Goal: Task Accomplishment & Management: Complete application form

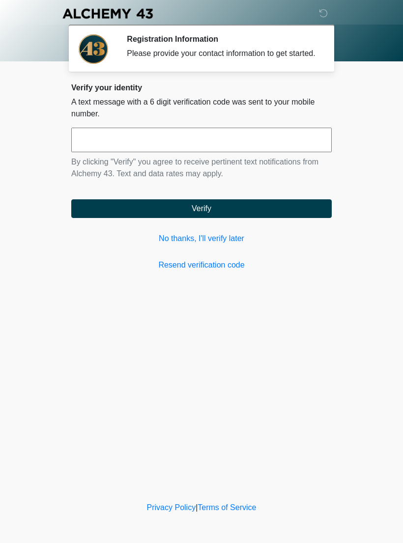
click at [269, 152] on input "text" at bounding box center [201, 140] width 260 height 25
type input "******"
click at [314, 218] on button "Verify" at bounding box center [201, 208] width 260 height 19
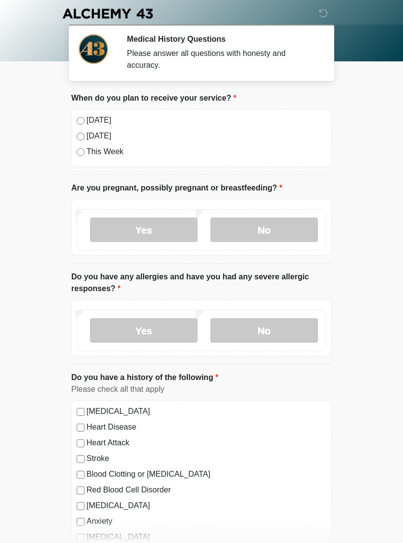
click at [87, 117] on label "Today" at bounding box center [206, 120] width 240 height 12
click at [286, 212] on div "Yes No" at bounding box center [201, 229] width 249 height 41
click at [278, 237] on label "No" at bounding box center [263, 229] width 107 height 25
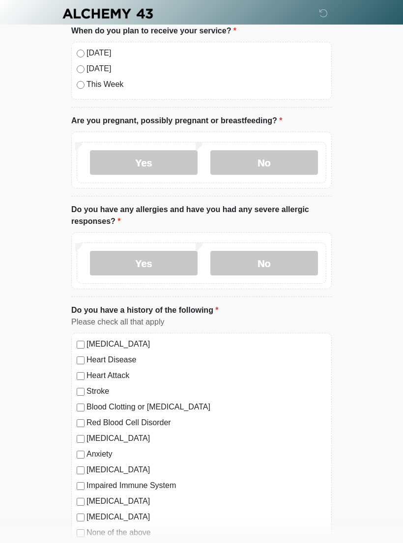
scroll to position [68, 0]
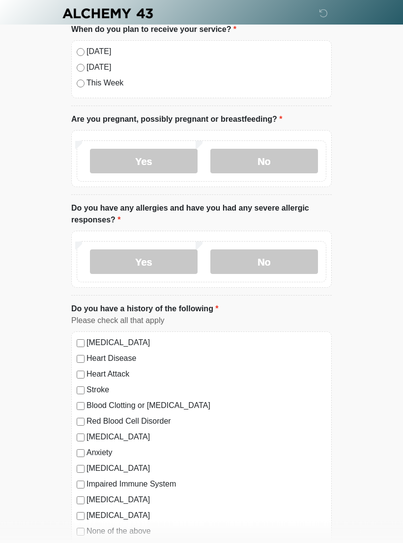
click at [261, 265] on label "No" at bounding box center [263, 262] width 107 height 25
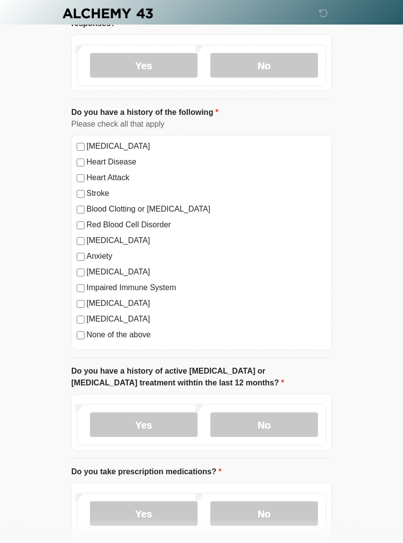
scroll to position [267, 0]
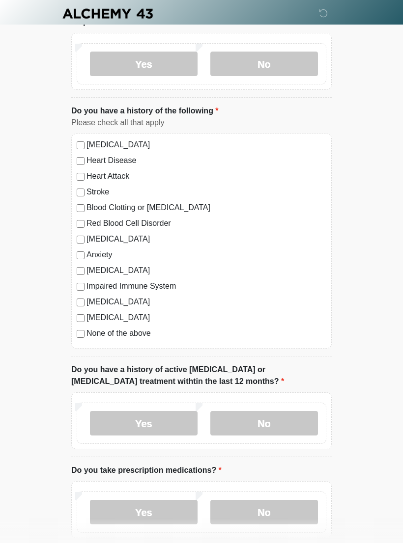
click at [286, 425] on label "No" at bounding box center [263, 423] width 107 height 25
click at [276, 513] on label "No" at bounding box center [263, 512] width 107 height 25
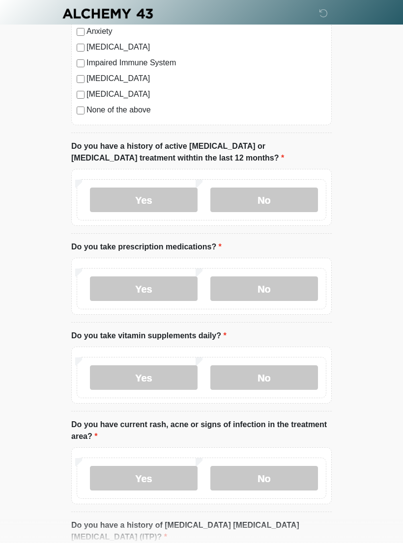
scroll to position [492, 0]
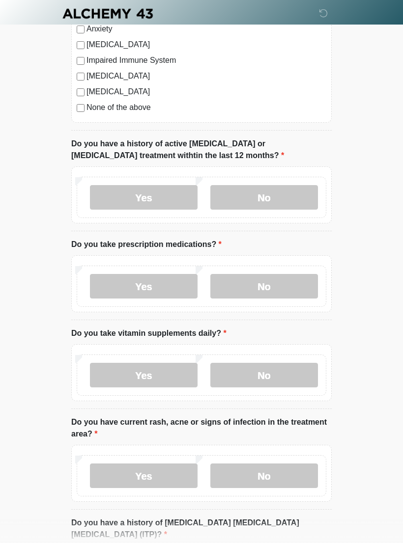
click at [296, 365] on label "No" at bounding box center [263, 375] width 107 height 25
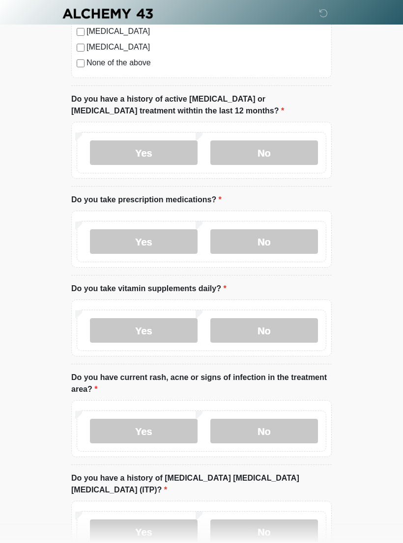
scroll to position [540, 0]
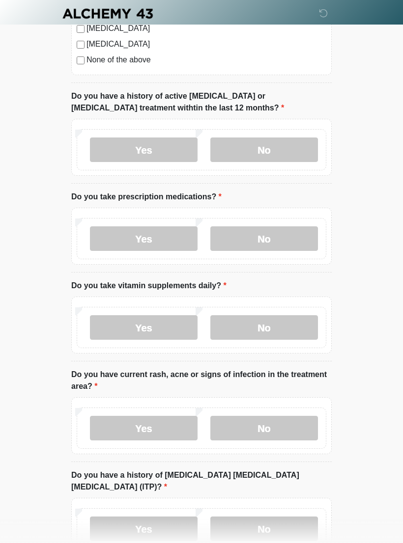
click at [297, 426] on label "No" at bounding box center [263, 428] width 107 height 25
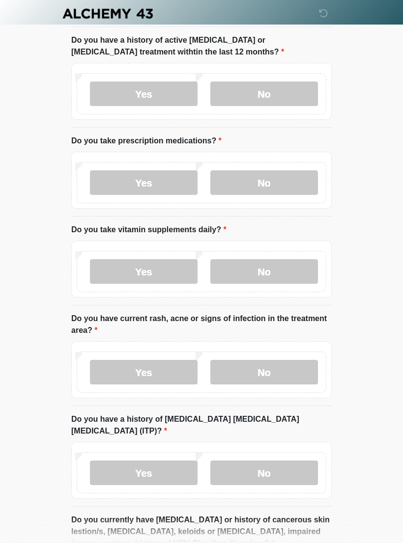
scroll to position [605, 0]
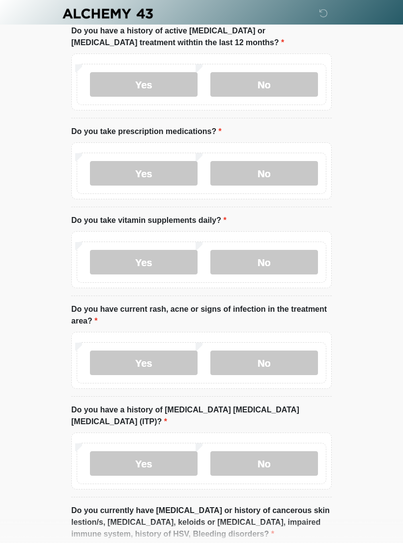
click at [294, 454] on label "No" at bounding box center [263, 463] width 107 height 25
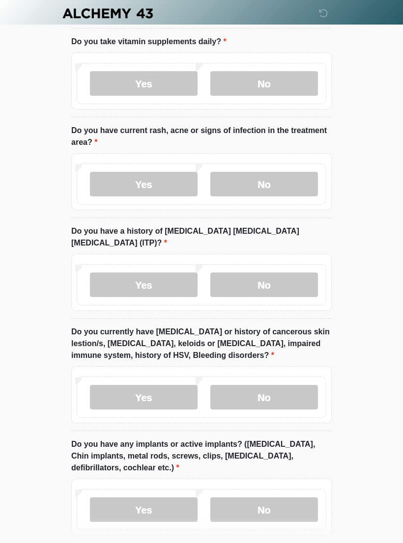
scroll to position [796, 0]
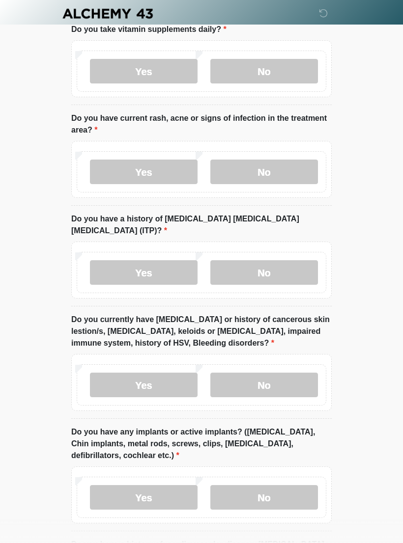
click at [293, 373] on label "No" at bounding box center [263, 385] width 107 height 25
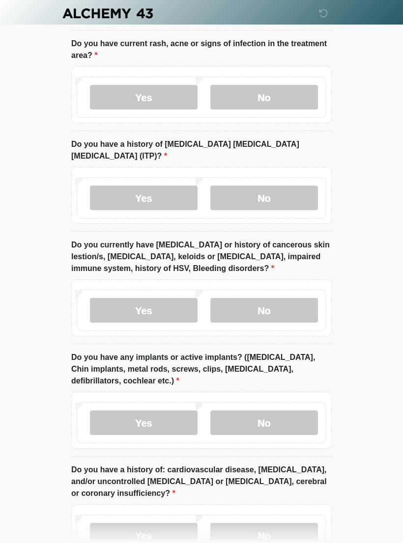
scroll to position [878, 0]
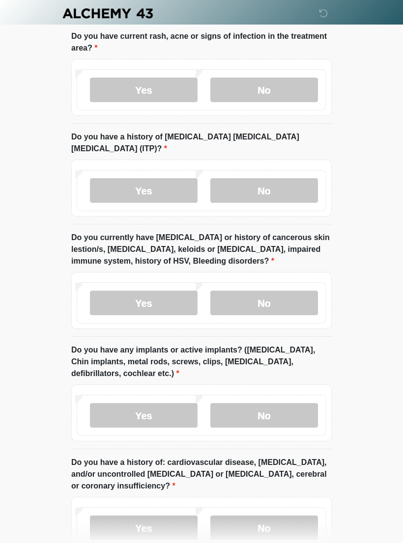
click at [169, 403] on label "Yes" at bounding box center [143, 415] width 107 height 25
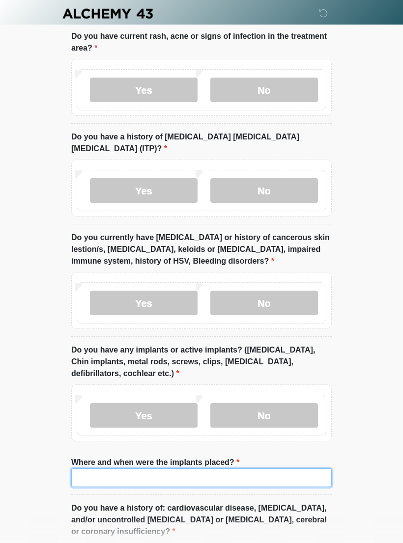
click at [296, 468] on input "Where and when were the implants placed?" at bounding box center [201, 477] width 260 height 19
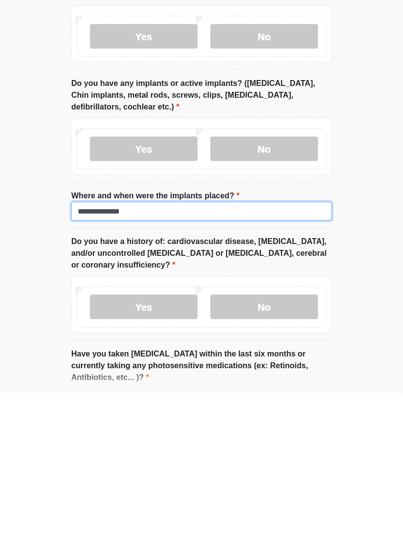
type input "**********"
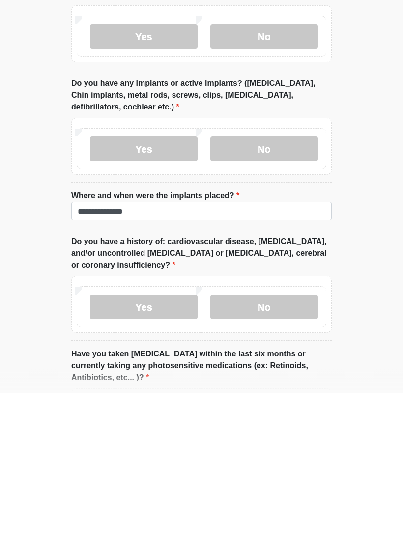
click at [286, 287] on label "No" at bounding box center [263, 299] width 107 height 25
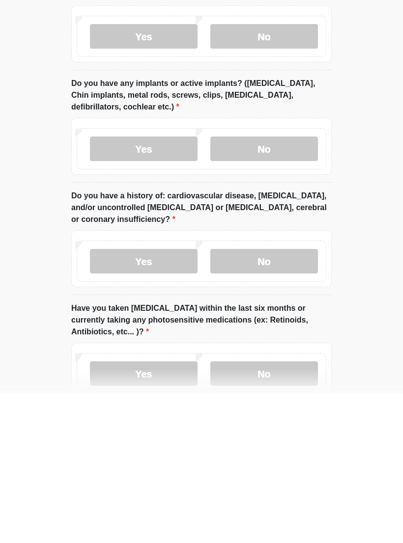
scroll to position [1059, 0]
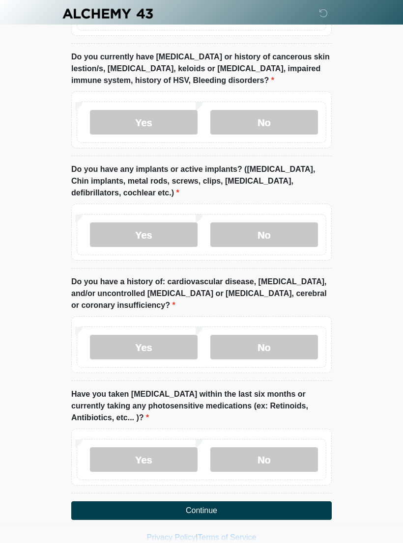
click at [284, 338] on label "No" at bounding box center [263, 347] width 107 height 25
click at [293, 447] on label "No" at bounding box center [263, 459] width 107 height 25
click at [289, 501] on button "Continue" at bounding box center [201, 510] width 260 height 19
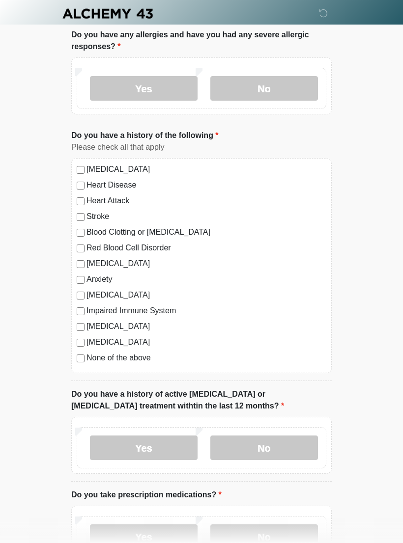
click at [307, 301] on html "‎ ‎ ‎ ‎ Medical History Questions Please answer all questions with honesty and …" at bounding box center [201, 29] width 403 height 543
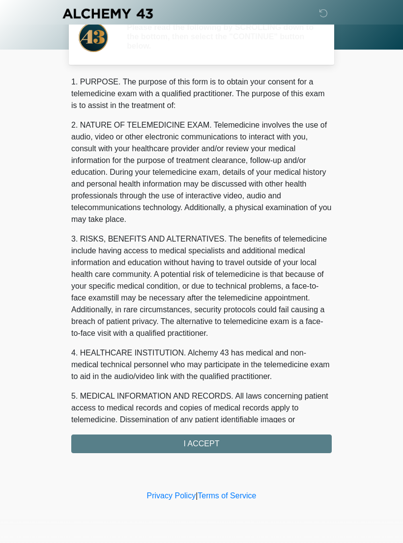
scroll to position [0, 0]
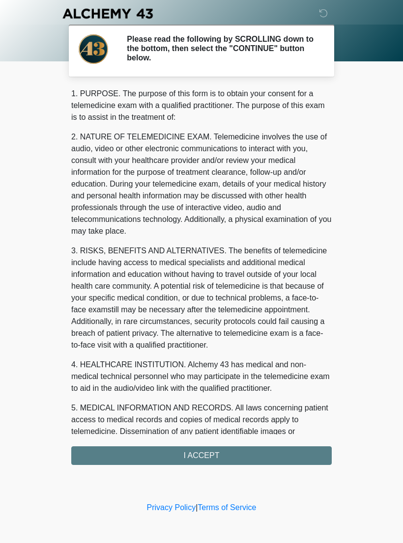
click at [298, 454] on div "1. PURPOSE. The purpose of this form is to obtain your consent for a telemedici…" at bounding box center [201, 276] width 260 height 377
click at [247, 458] on div "1. PURPOSE. The purpose of this form is to obtain your consent for a telemedici…" at bounding box center [201, 276] width 260 height 377
click at [196, 451] on div "1. PURPOSE. The purpose of this form is to obtain your consent for a telemedici…" at bounding box center [201, 276] width 260 height 377
click at [218, 456] on div "1. PURPOSE. The purpose of this form is to obtain your consent for a telemedici…" at bounding box center [201, 276] width 260 height 377
click at [228, 456] on div "1. PURPOSE. The purpose of this form is to obtain your consent for a telemedici…" at bounding box center [201, 276] width 260 height 377
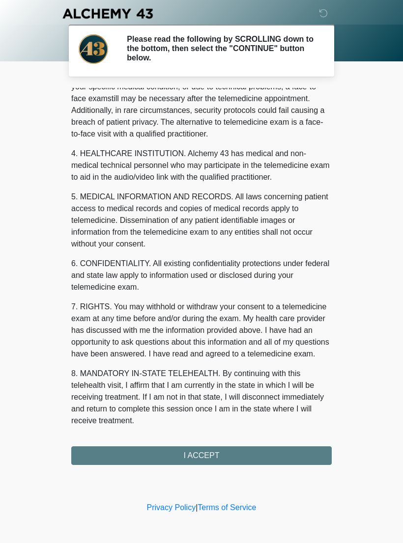
click at [236, 441] on div "1. PURPOSE. The purpose of this form is to obtain your consent for a telemedici…" at bounding box center [201, 276] width 260 height 377
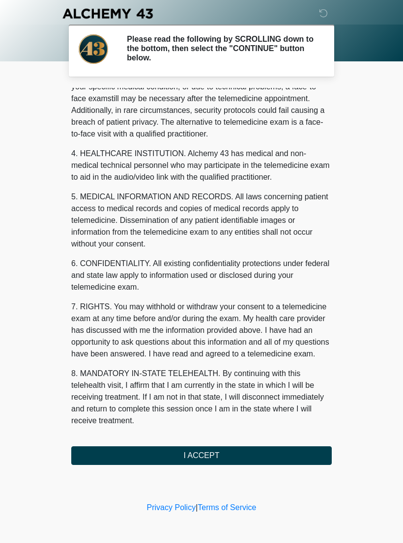
click at [253, 456] on button "I ACCEPT" at bounding box center [201, 455] width 260 height 19
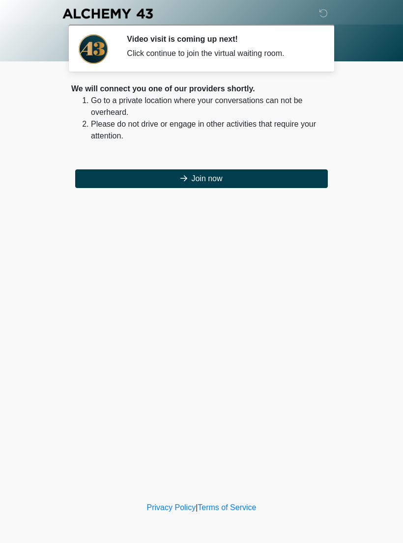
click at [272, 195] on div "‎ ‎ ‎ ‎ Video visit is coming up next! Click continue to join the virtual waiti…" at bounding box center [201, 250] width 295 height 480
click at [283, 182] on button "Join now" at bounding box center [201, 178] width 252 height 19
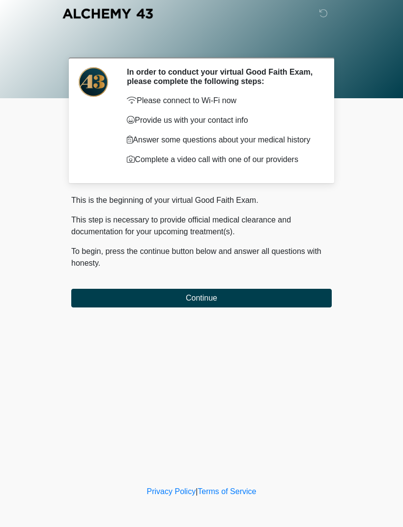
click at [270, 307] on button "Continue" at bounding box center [201, 298] width 260 height 19
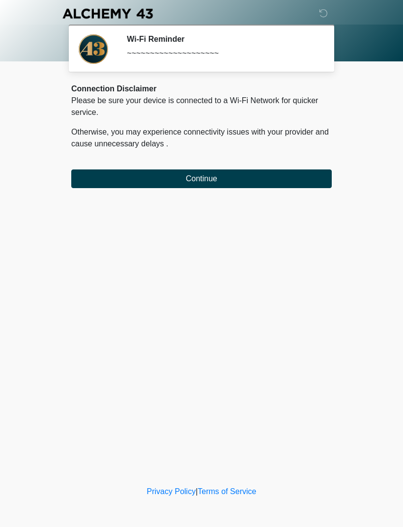
click at [142, 179] on button "Continue" at bounding box center [201, 178] width 260 height 19
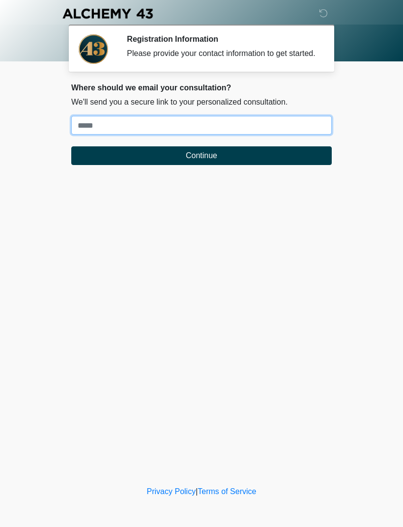
click at [114, 134] on input "Where should we email your treatment plan?" at bounding box center [201, 125] width 260 height 19
type input "**********"
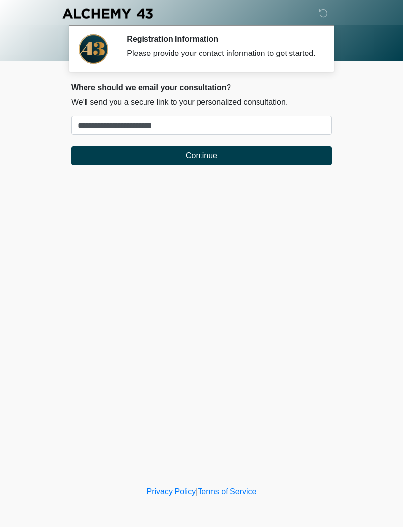
click at [207, 165] on button "Continue" at bounding box center [201, 155] width 260 height 19
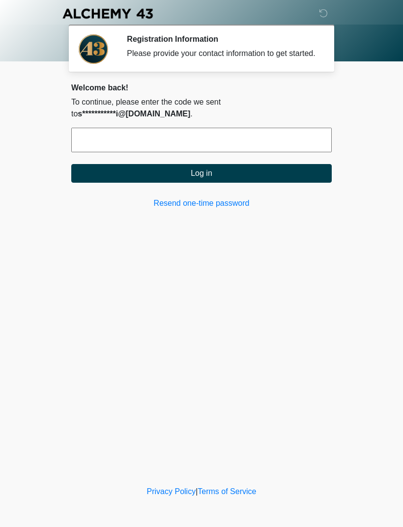
click at [157, 152] on input "text" at bounding box center [201, 140] width 260 height 25
type input "******"
click at [216, 182] on button "Log in" at bounding box center [201, 173] width 260 height 19
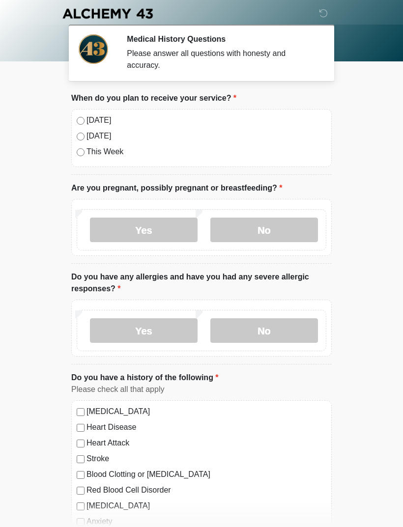
click at [262, 230] on label "No" at bounding box center [263, 229] width 107 height 25
click at [150, 323] on label "Yes" at bounding box center [143, 330] width 107 height 25
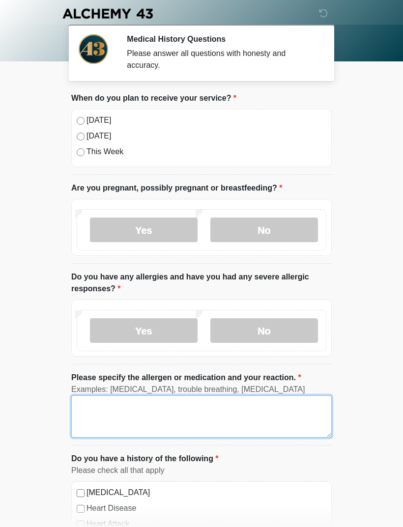
click at [112, 412] on textarea "Please specify the allergen or medication and your reaction." at bounding box center [201, 416] width 260 height 42
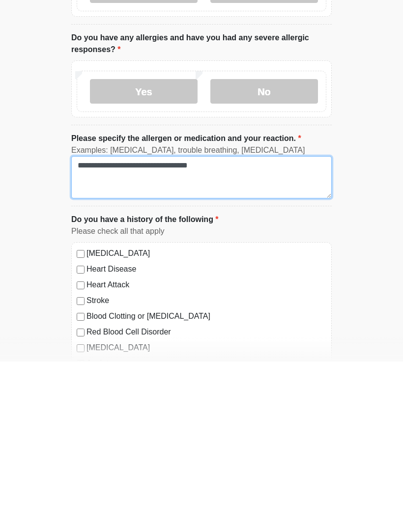
scroll to position [75, 0]
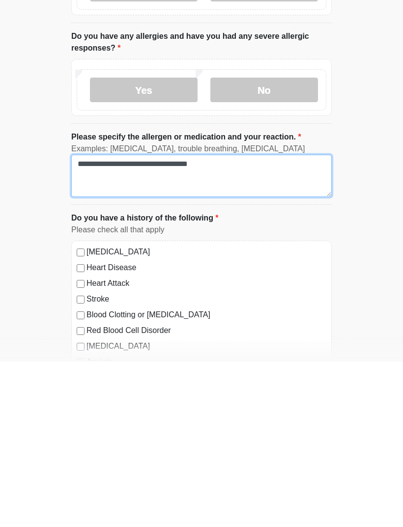
type textarea "**********"
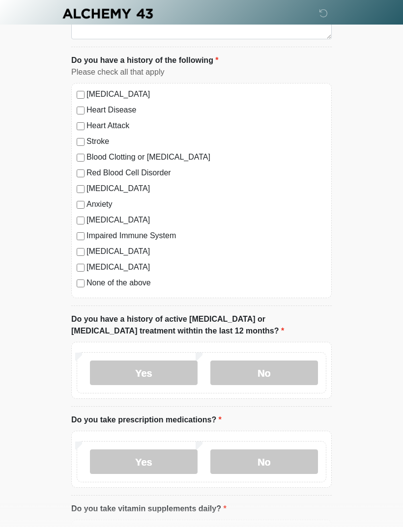
scroll to position [398, 0]
click at [267, 371] on label "No" at bounding box center [263, 372] width 107 height 25
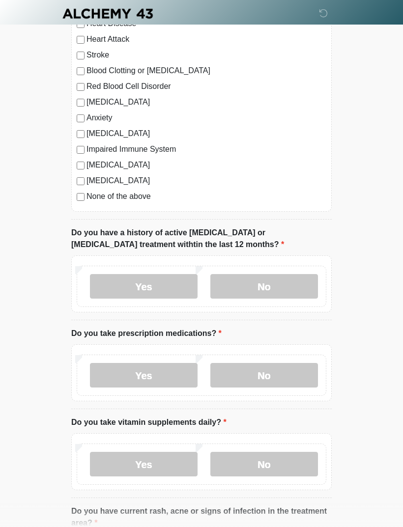
scroll to position [488, 0]
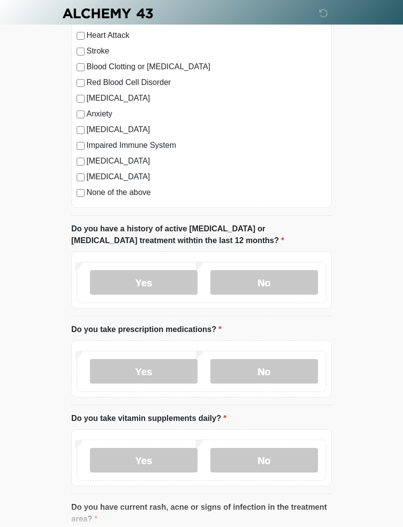
click at [159, 371] on label "Yes" at bounding box center [143, 371] width 107 height 25
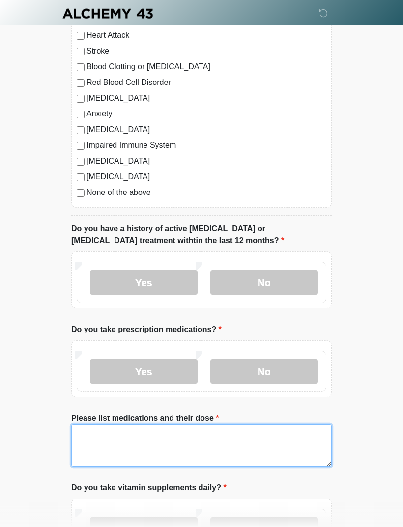
click at [103, 437] on textarea "Please list medications and their dose" at bounding box center [201, 445] width 260 height 42
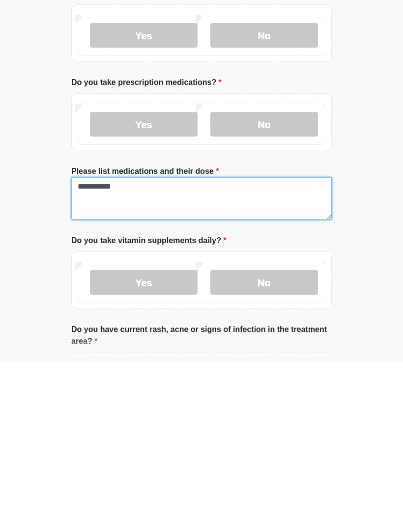
type textarea "**********"
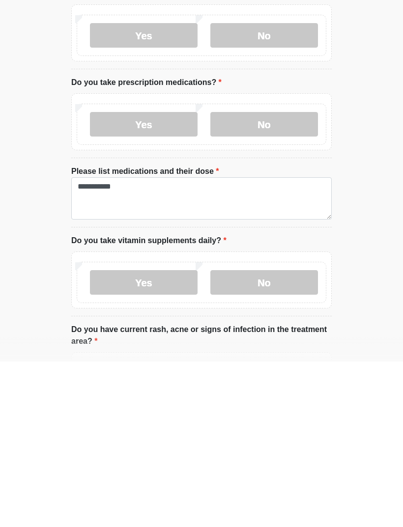
click at [161, 435] on label "Yes" at bounding box center [143, 447] width 107 height 25
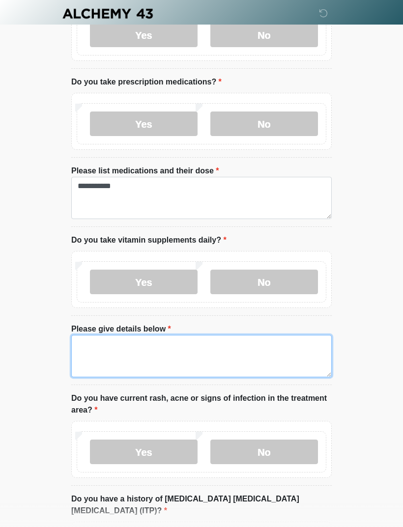
click at [121, 346] on textarea "Please give details below" at bounding box center [201, 356] width 260 height 42
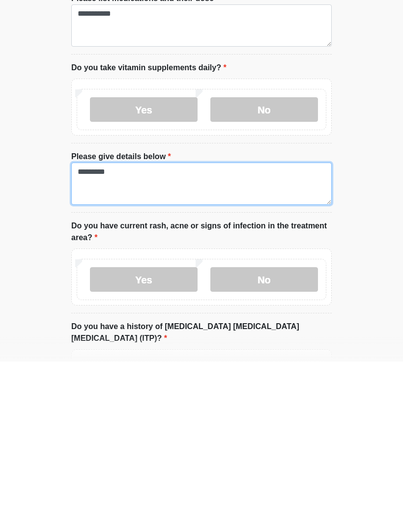
scroll to position [743, 0]
type textarea "*********"
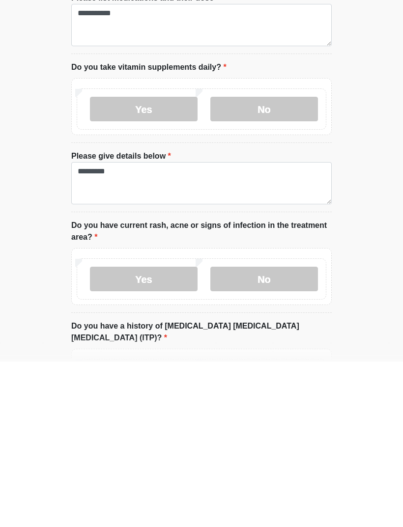
click at [260, 432] on label "No" at bounding box center [263, 444] width 107 height 25
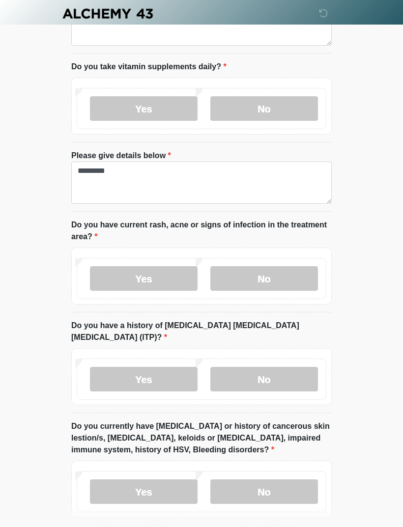
click at [262, 367] on label "No" at bounding box center [263, 379] width 107 height 25
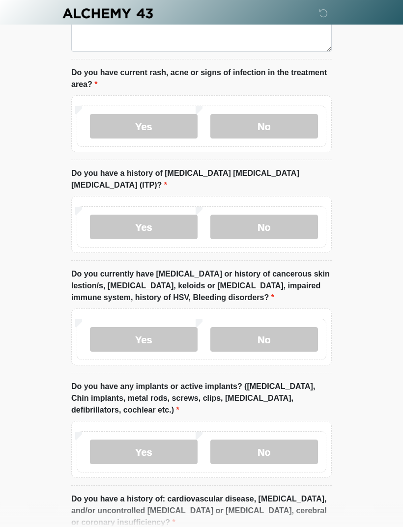
scroll to position [1078, 0]
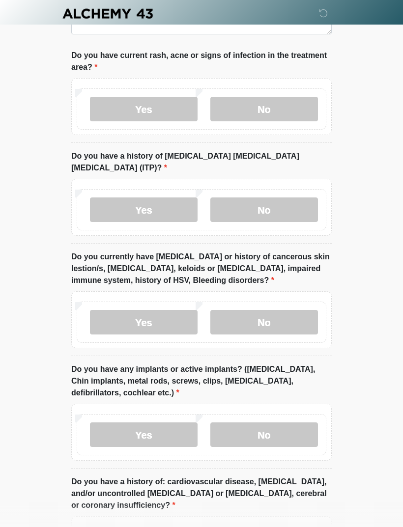
click at [260, 310] on label "No" at bounding box center [263, 322] width 107 height 25
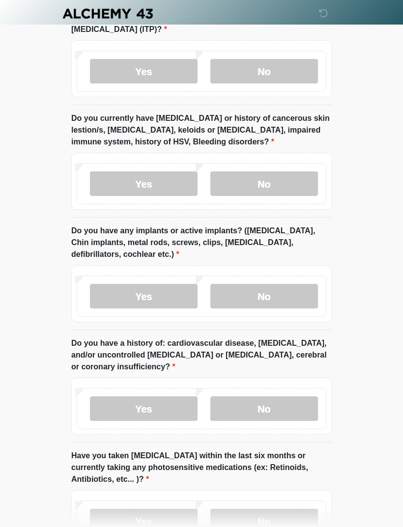
scroll to position [1219, 0]
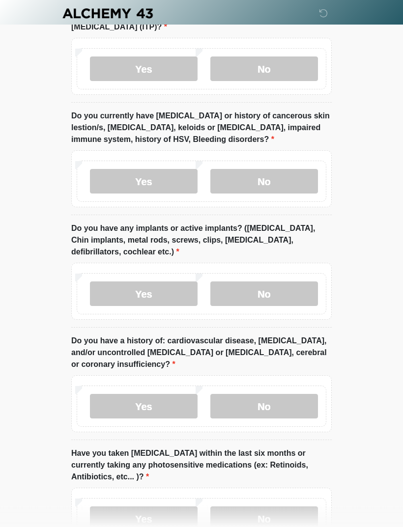
click at [256, 282] on label "No" at bounding box center [263, 294] width 107 height 25
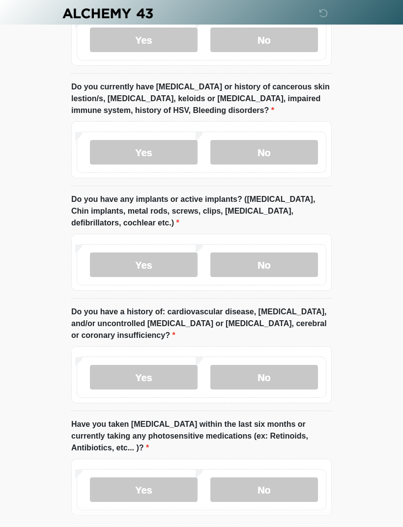
scroll to position [1277, 0]
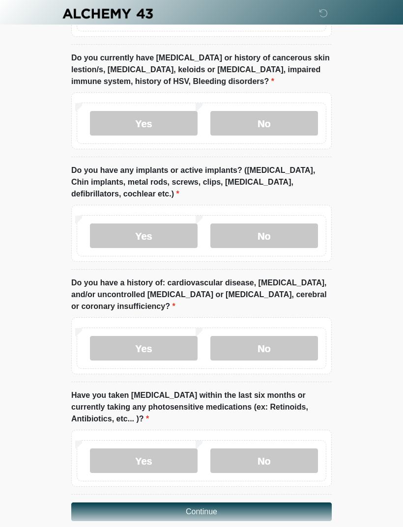
click at [267, 336] on label "No" at bounding box center [263, 348] width 107 height 25
click at [256, 448] on label "No" at bounding box center [263, 460] width 107 height 25
click at [218, 502] on button "Continue" at bounding box center [201, 511] width 260 height 19
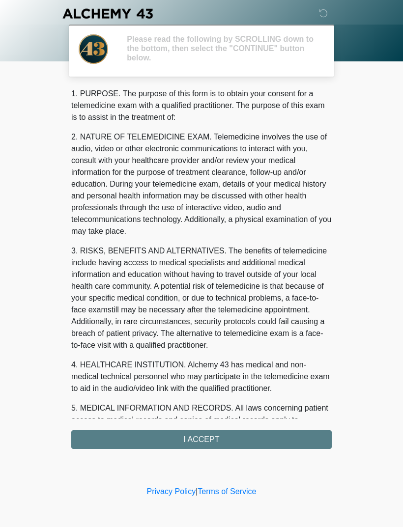
scroll to position [0, 0]
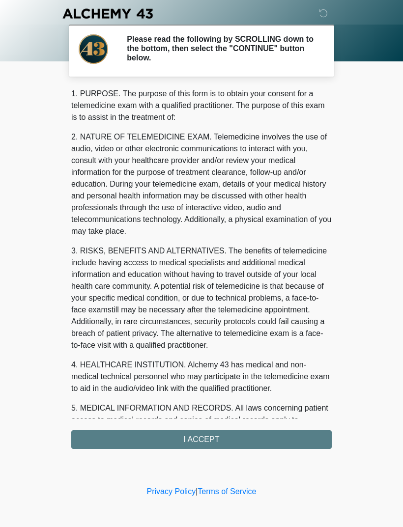
click at [194, 441] on div "1. PURPOSE. The purpose of this form is to obtain your consent for a telemedici…" at bounding box center [201, 268] width 260 height 361
click at [200, 437] on div "1. PURPOSE. The purpose of this form is to obtain your consent for a telemedici…" at bounding box center [201, 268] width 260 height 361
click at [210, 438] on div "1. PURPOSE. The purpose of this form is to obtain your consent for a telemedici…" at bounding box center [201, 268] width 260 height 361
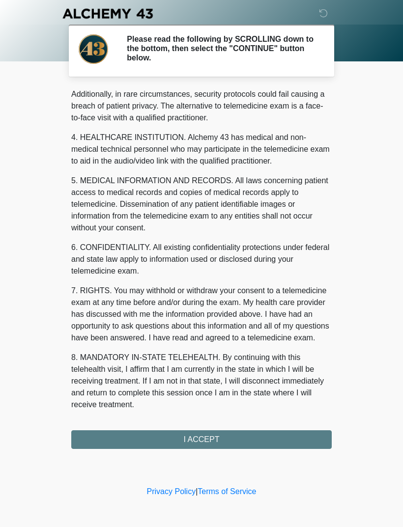
scroll to position [239, 0]
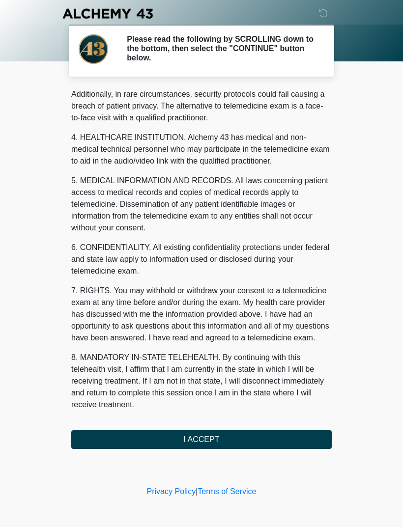
click at [200, 436] on button "I ACCEPT" at bounding box center [201, 439] width 260 height 19
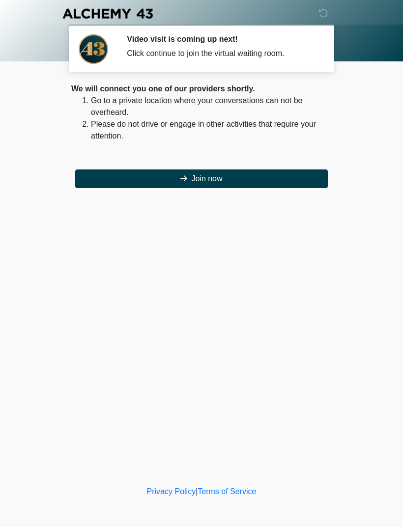
click at [196, 174] on button "Join now" at bounding box center [201, 178] width 252 height 19
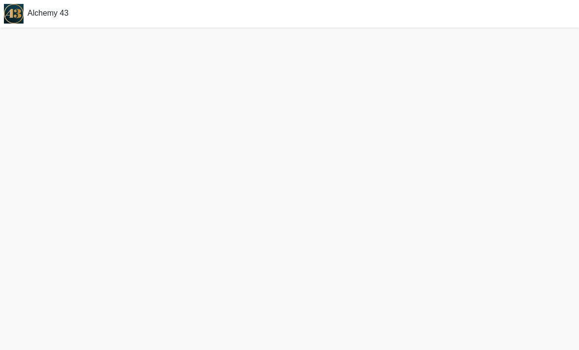
scroll to position [10, 0]
